Goal: Information Seeking & Learning: Learn about a topic

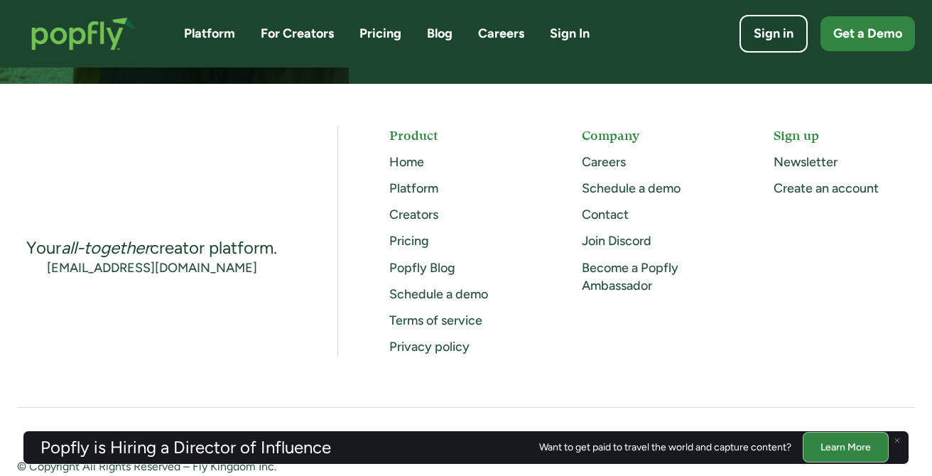
scroll to position [3772, 0]
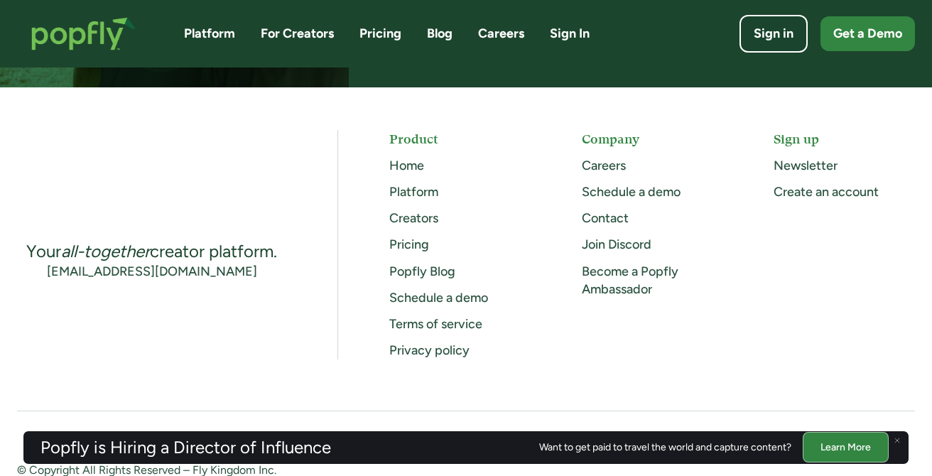
click at [591, 165] on link "Careers" at bounding box center [604, 166] width 44 height 16
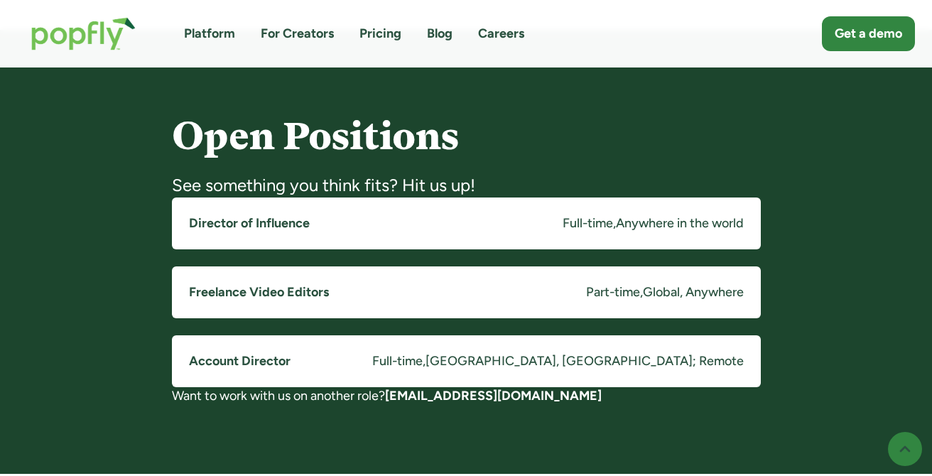
scroll to position [1059, 0]
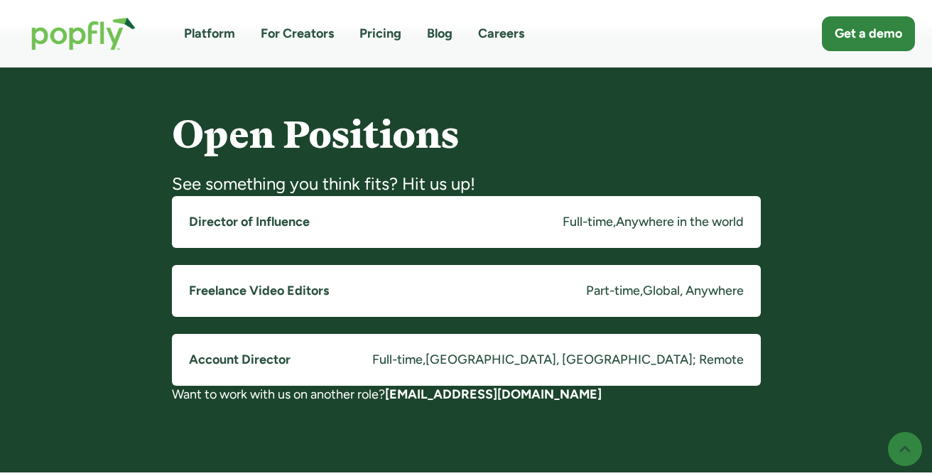
click at [567, 225] on div "Full-time" at bounding box center [587, 222] width 50 height 18
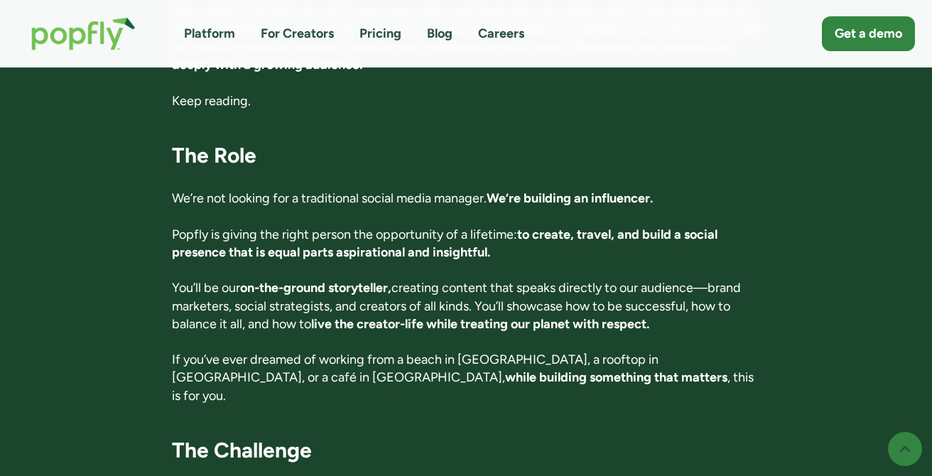
scroll to position [579, 0]
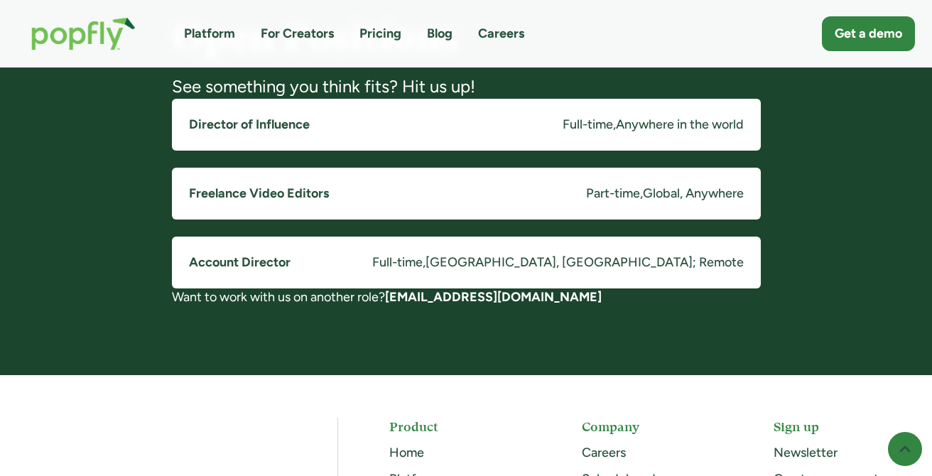
scroll to position [1309, 0]
